Goal: Task Accomplishment & Management: Complete application form

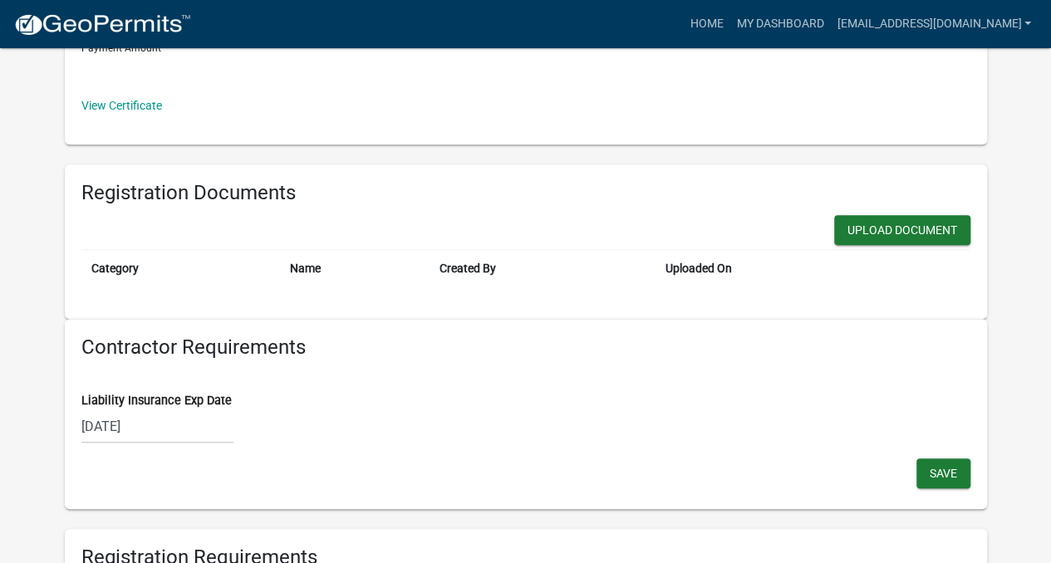
scroll to position [447, 0]
click at [889, 230] on button "Upload Document" at bounding box center [902, 229] width 136 height 30
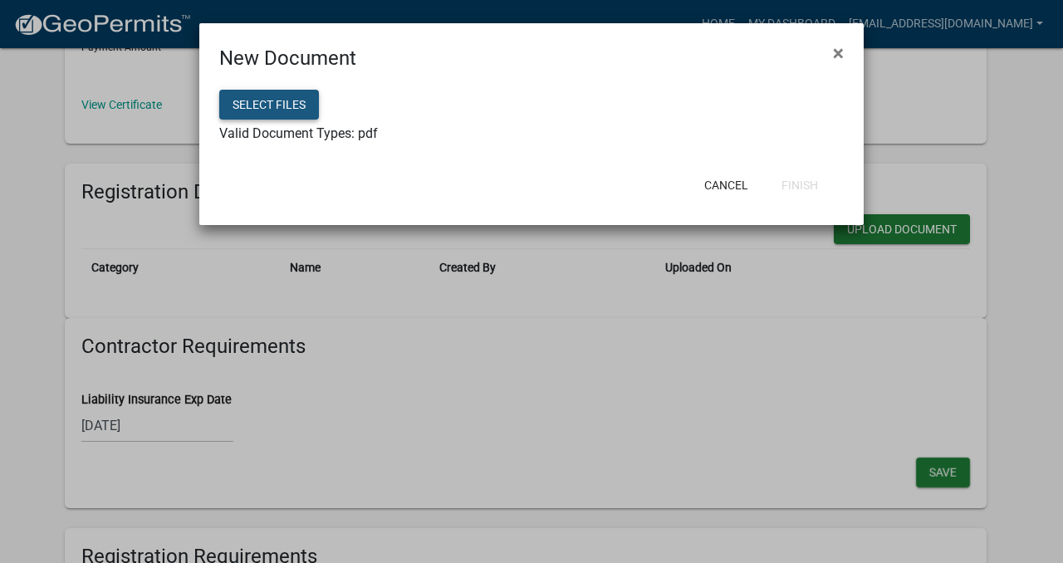
click at [301, 102] on button "Select files" at bounding box center [269, 105] width 100 height 30
click at [798, 185] on button "Finish" at bounding box center [799, 185] width 63 height 30
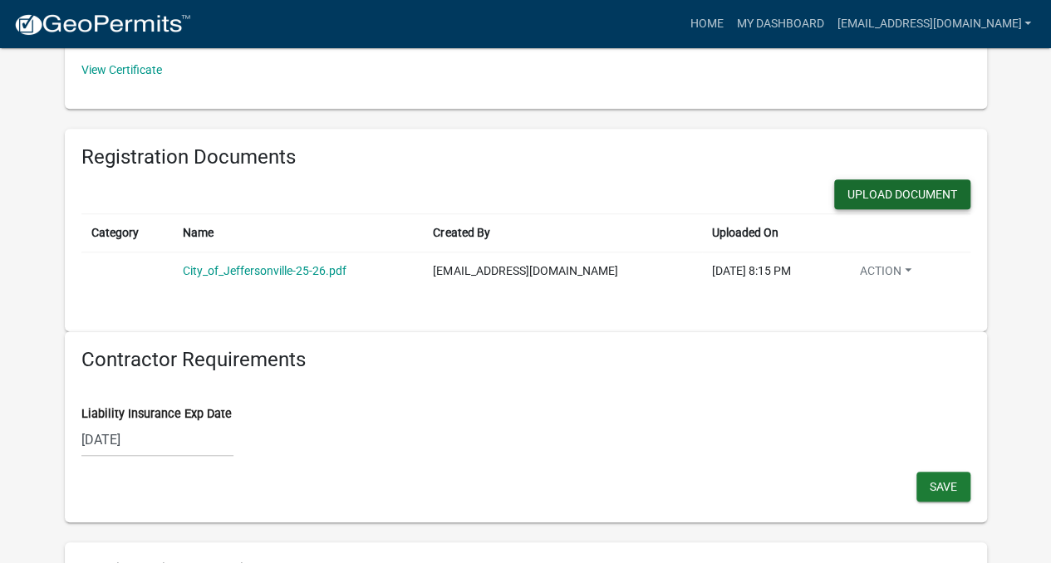
scroll to position [485, 0]
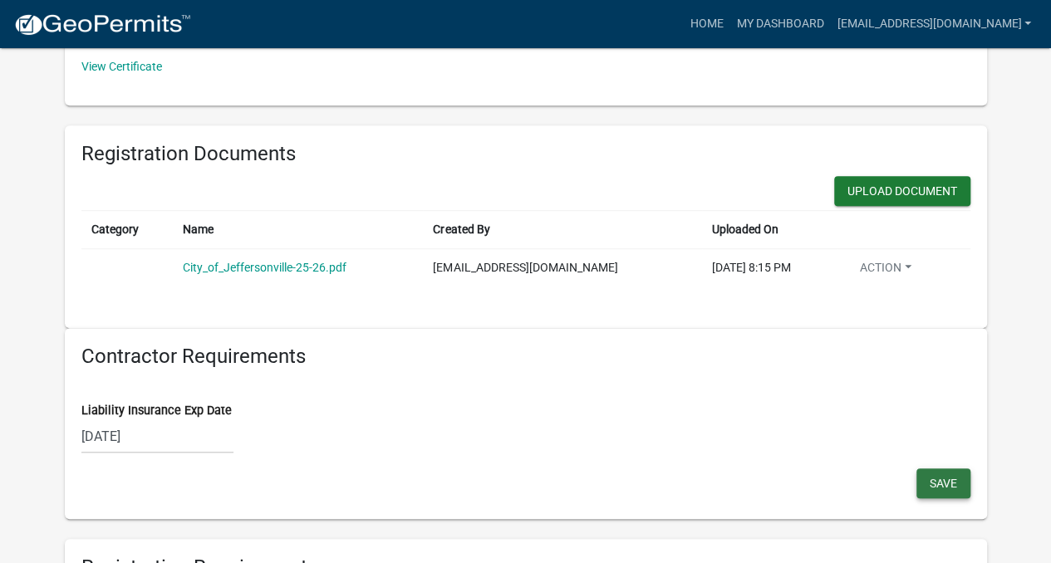
click at [933, 478] on span "Save" at bounding box center [942, 482] width 27 height 13
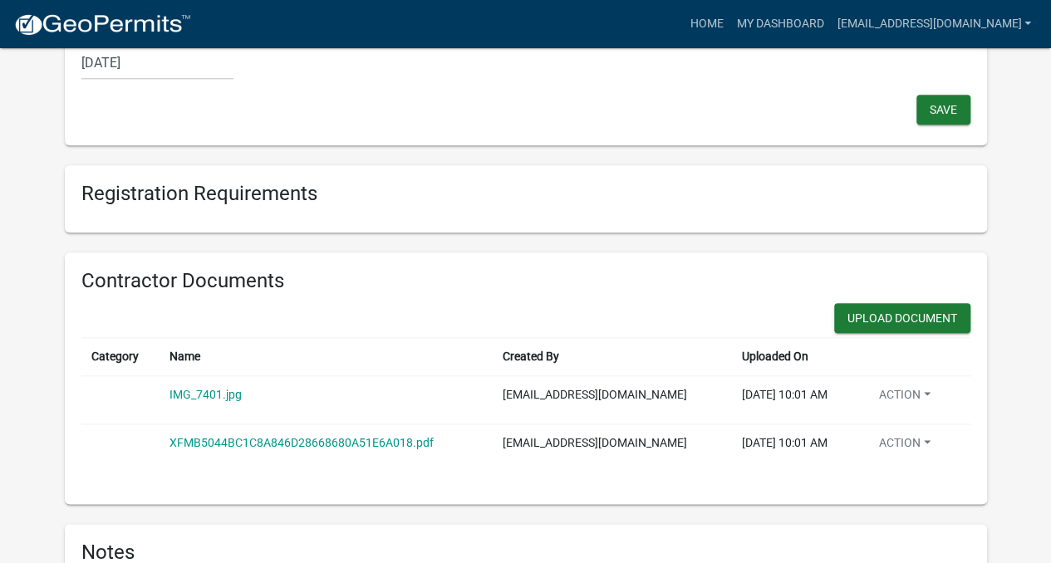
scroll to position [874, 0]
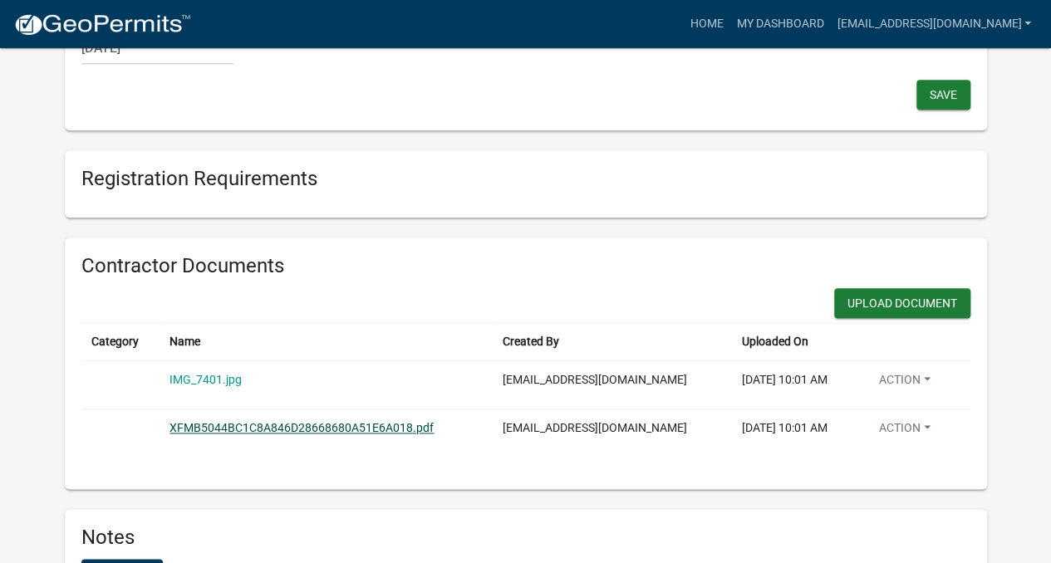
click at [361, 421] on link "XFMB5044BC1C8A846D28668680A51E6A018.pdf" at bounding box center [301, 427] width 264 height 13
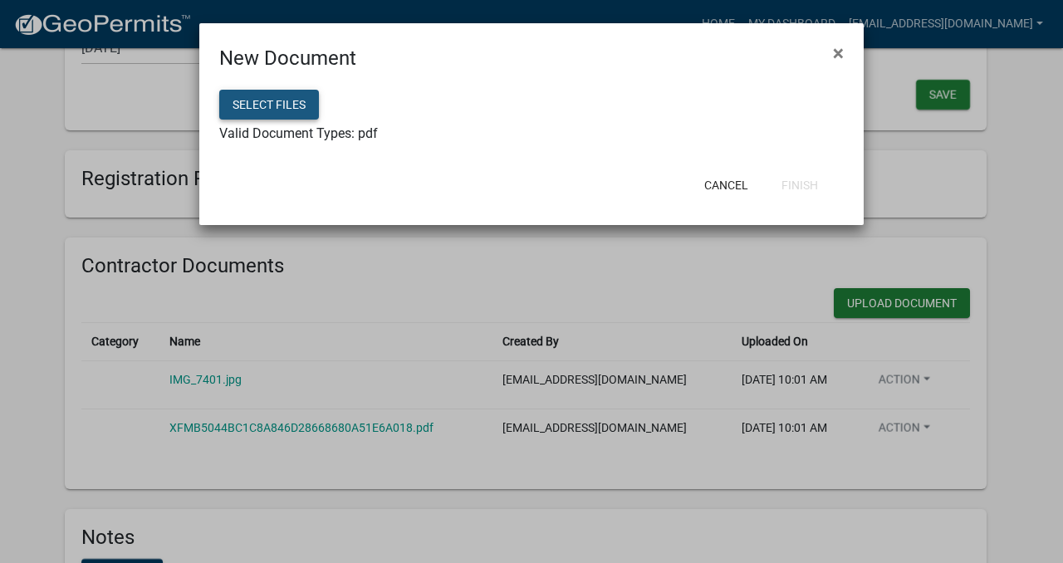
click at [301, 99] on button "Select files" at bounding box center [269, 105] width 100 height 30
click at [803, 184] on button "Finish" at bounding box center [799, 185] width 63 height 30
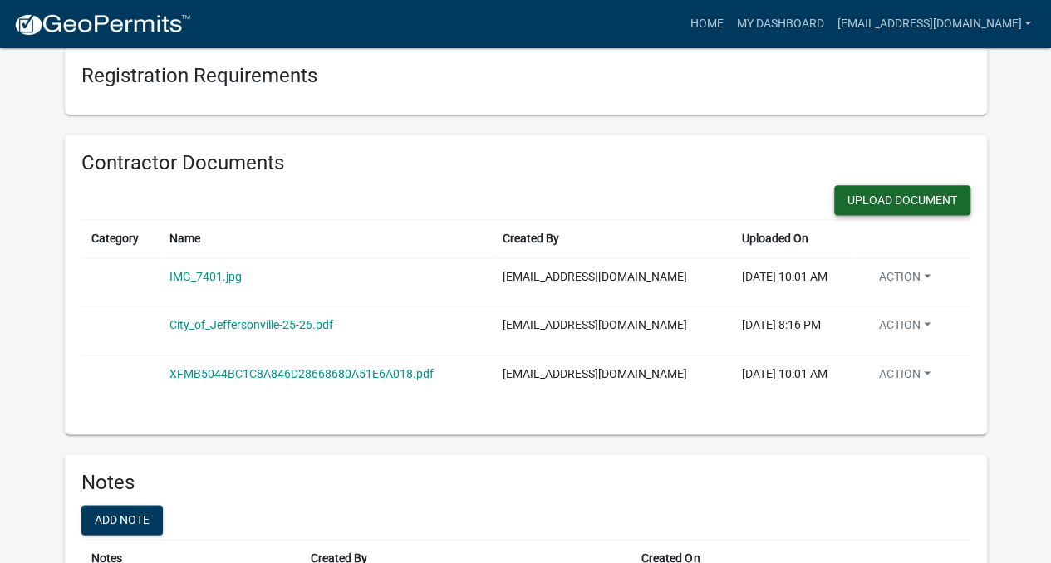
scroll to position [1015, 0]
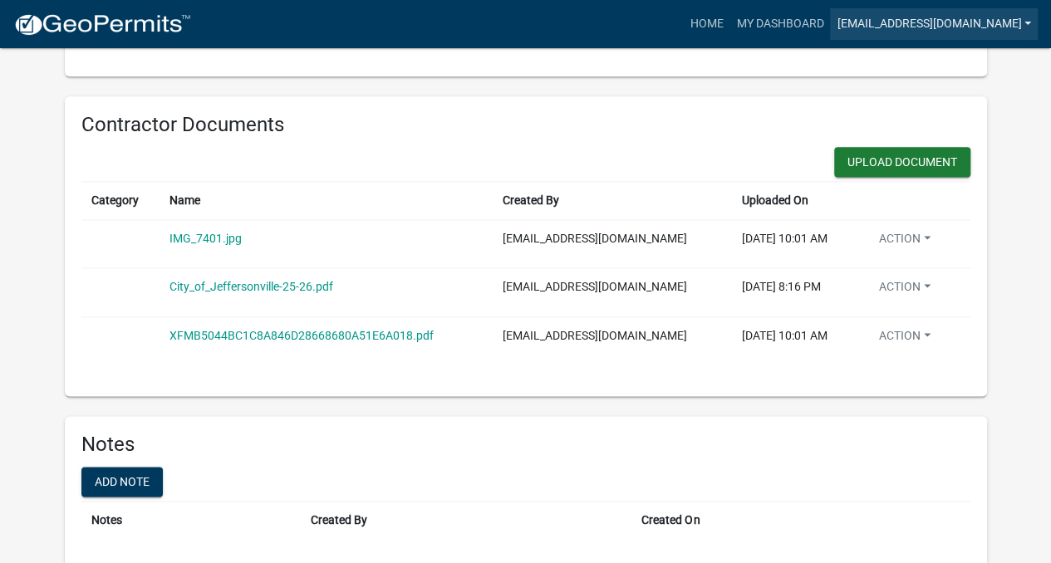
click at [1013, 21] on link "[EMAIL_ADDRESS][DOMAIN_NAME]" at bounding box center [934, 24] width 208 height 32
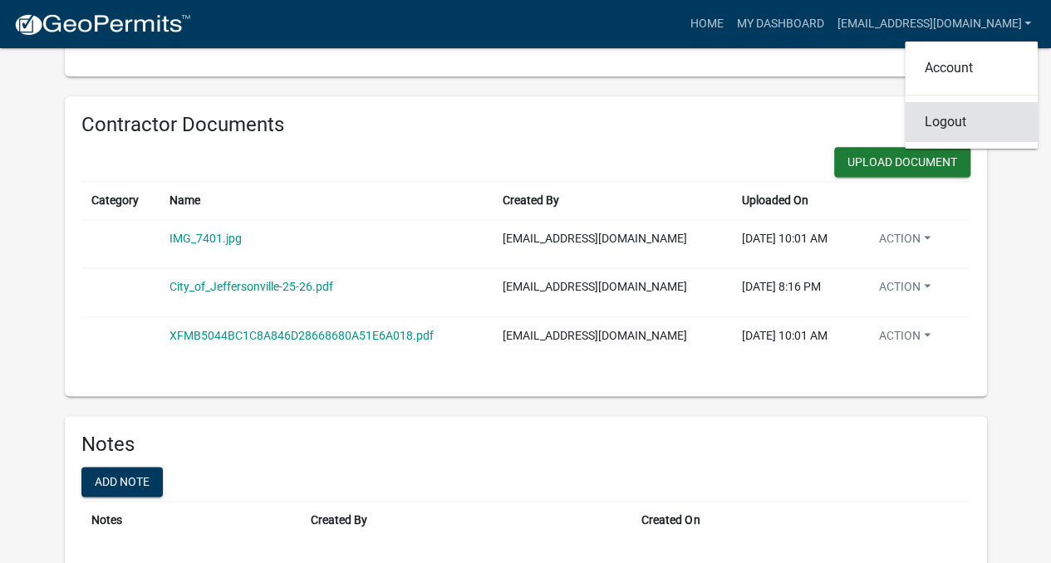
click at [934, 122] on link "Logout" at bounding box center [970, 122] width 133 height 40
